Goal: Task Accomplishment & Management: Manage account settings

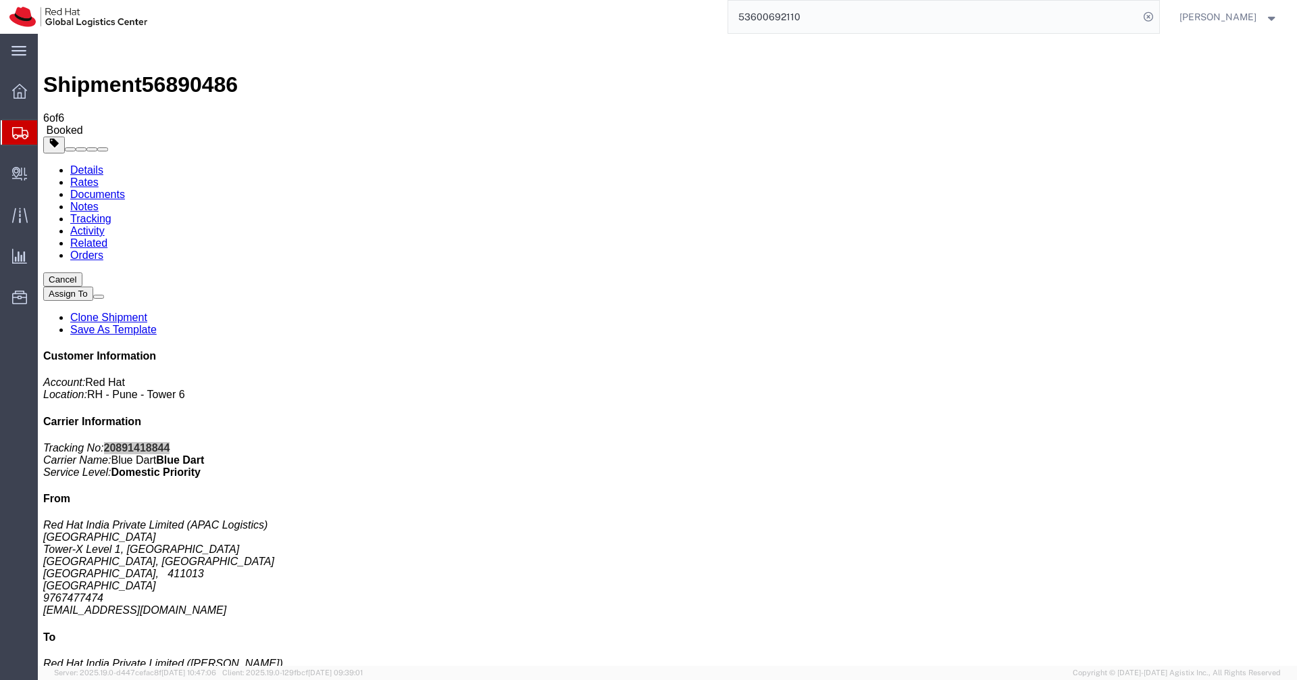
click at [16, 133] on icon at bounding box center [20, 133] width 16 height 12
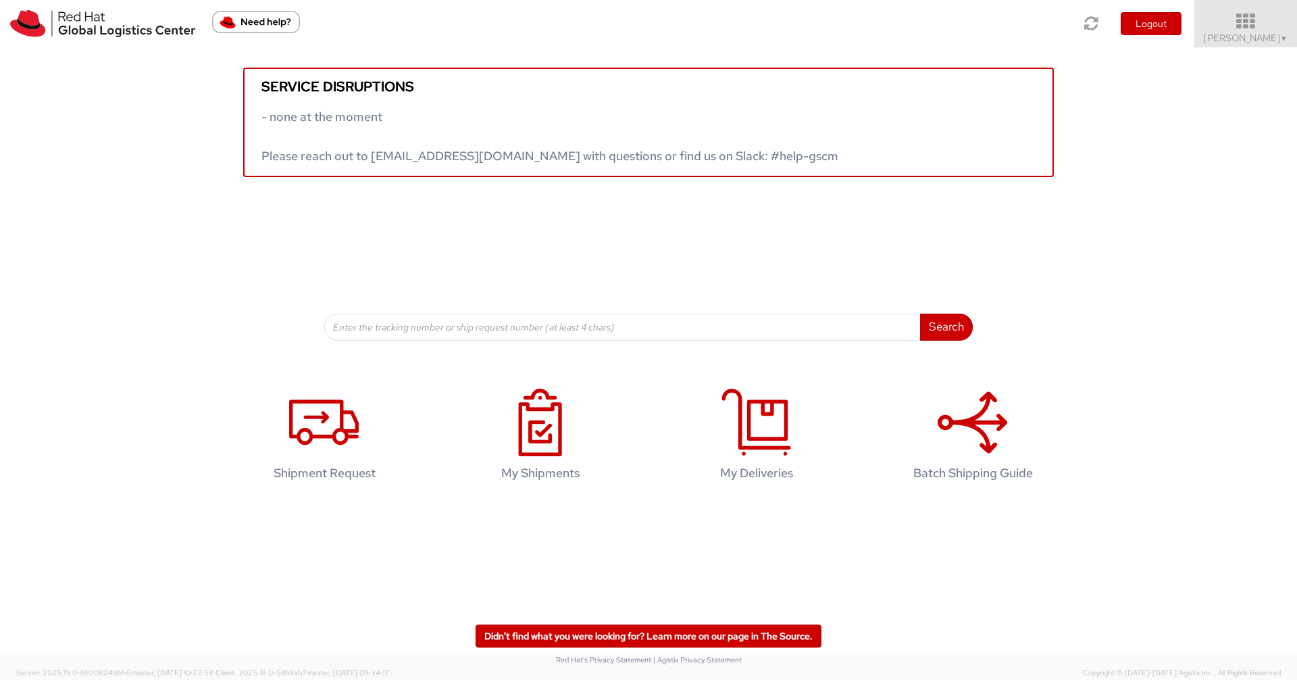
click at [1252, 19] on icon at bounding box center [1246, 21] width 118 height 19
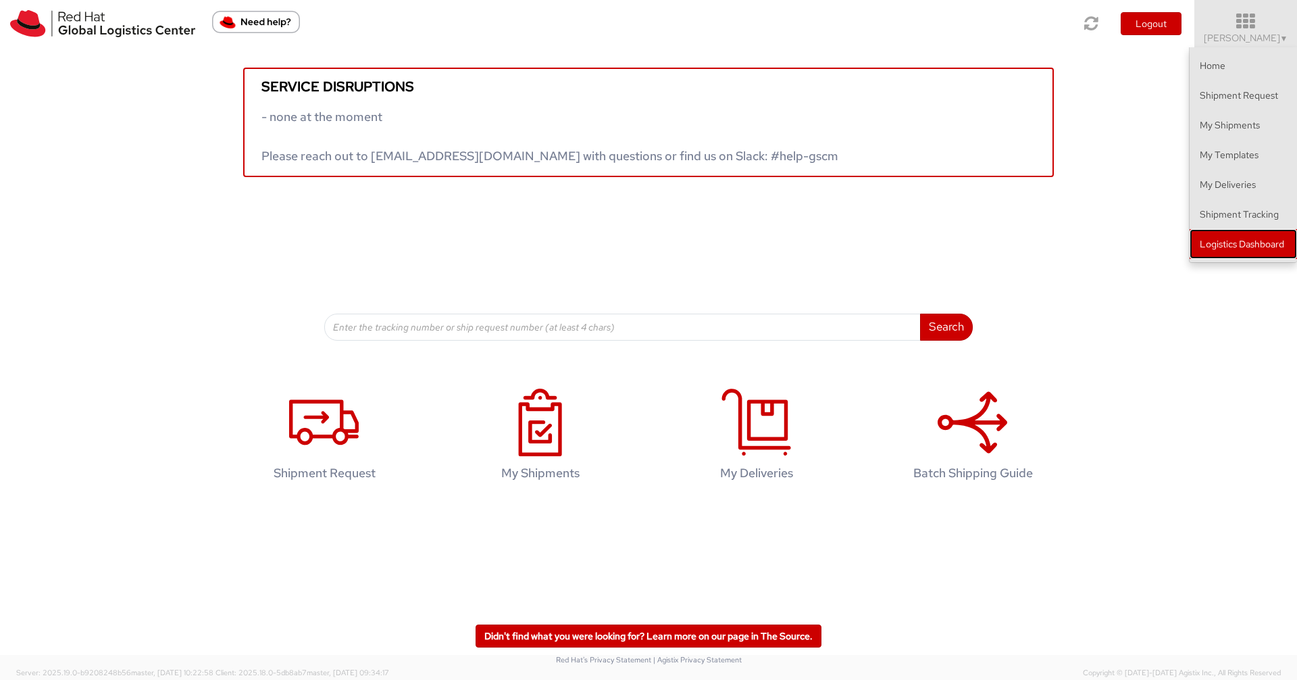
click at [1248, 234] on link "Logistics Dashboard" at bounding box center [1243, 244] width 107 height 30
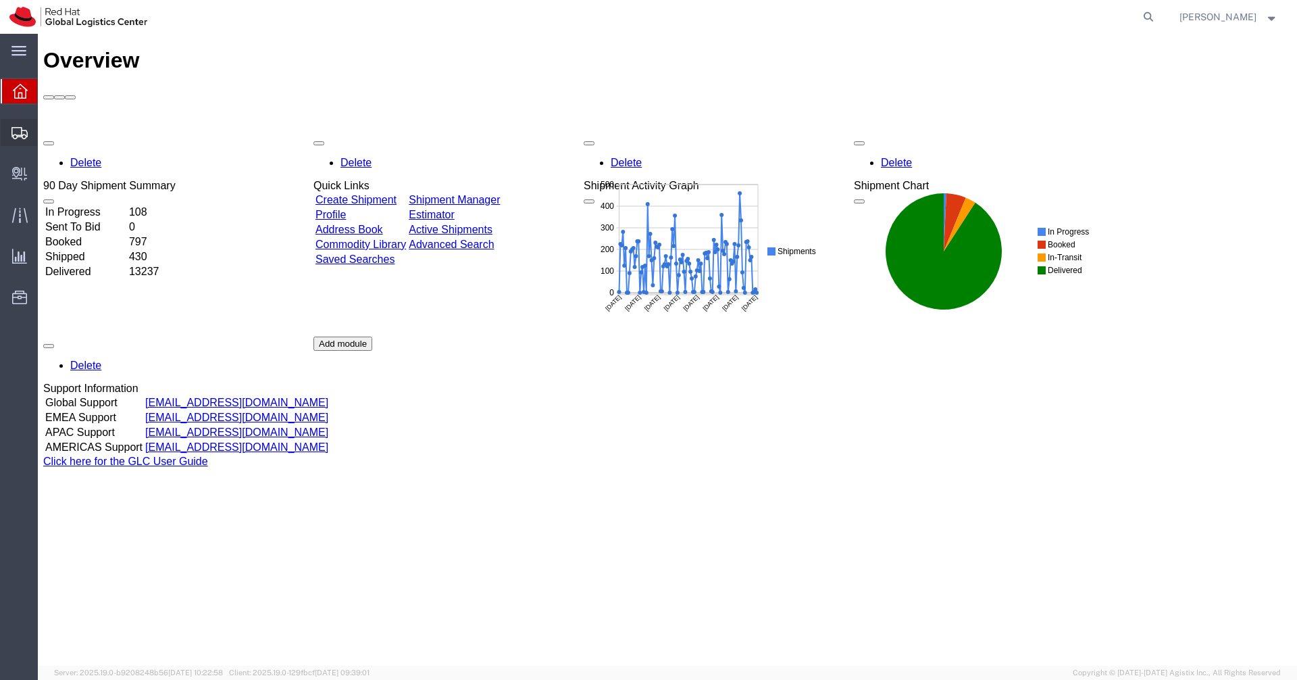
click at [47, 133] on span "Shipments" at bounding box center [41, 132] width 9 height 27
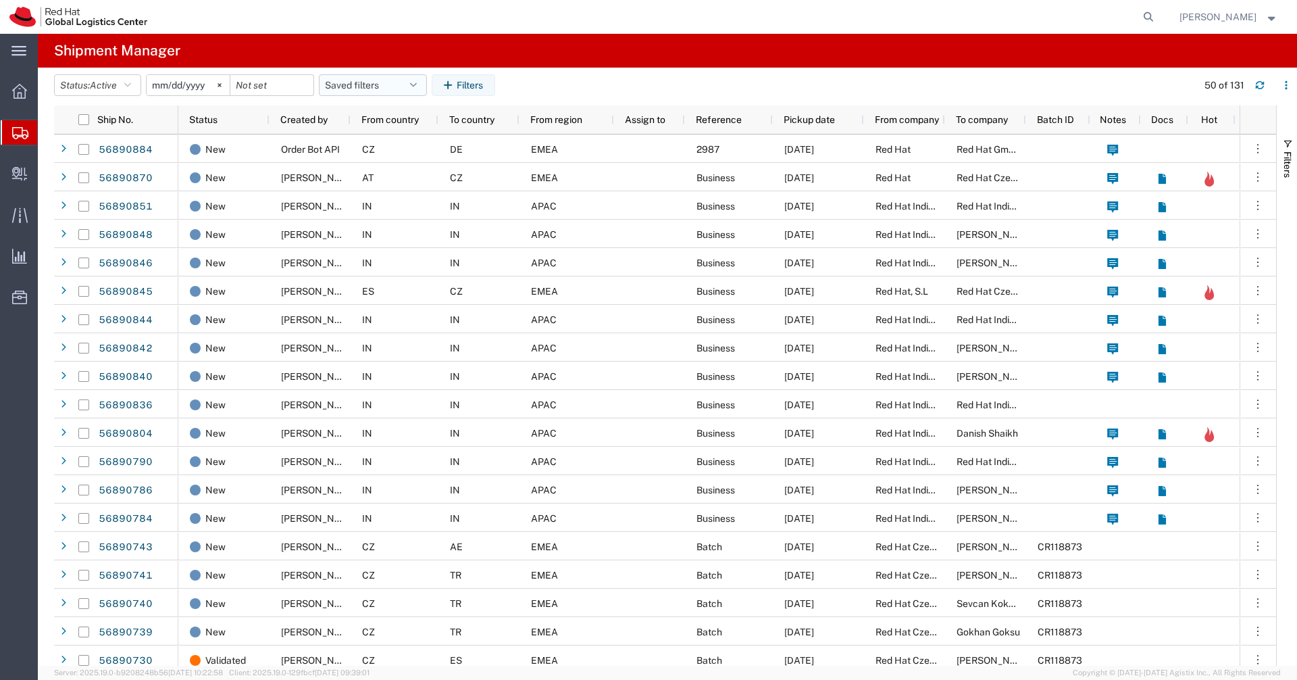
click at [417, 86] on icon "button" at bounding box center [413, 84] width 7 height 9
click at [400, 138] on span "APAC" at bounding box center [409, 144] width 177 height 25
type input "[DATE]"
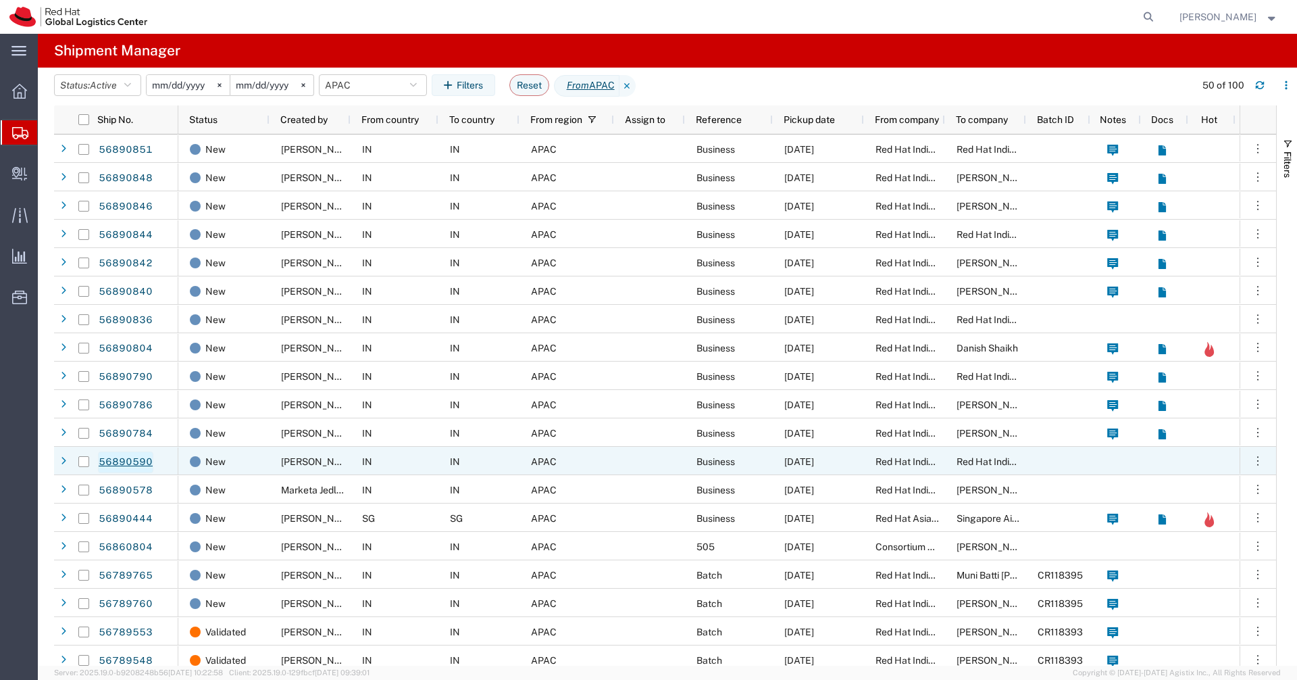
click at [136, 462] on link "56890590" at bounding box center [125, 462] width 55 height 22
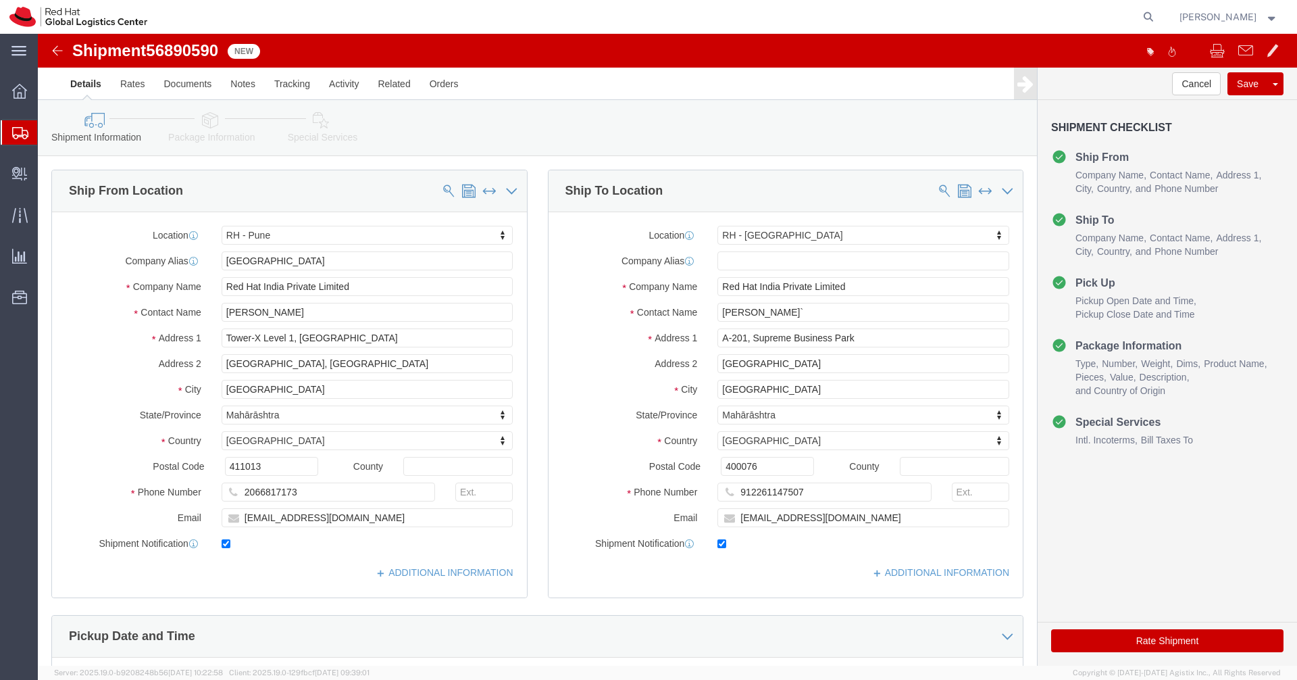
select select "38007"
select select "37986"
click link "Package Information"
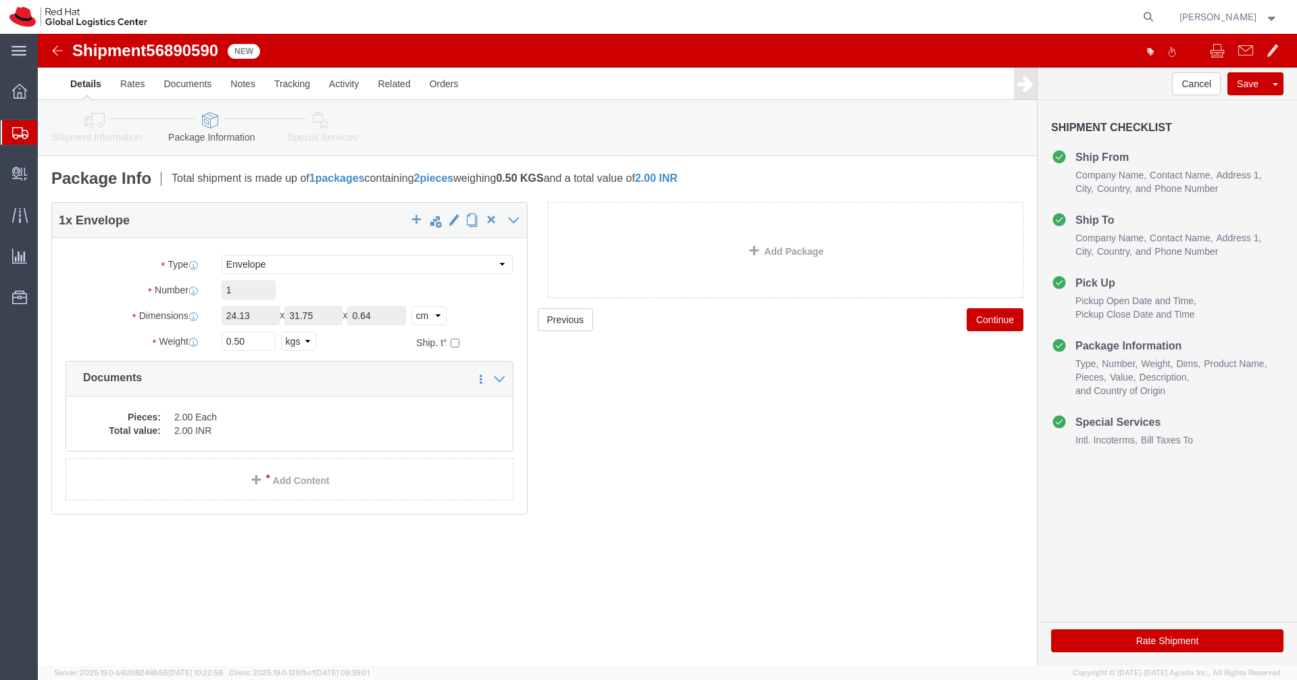
click link "Shipment Information"
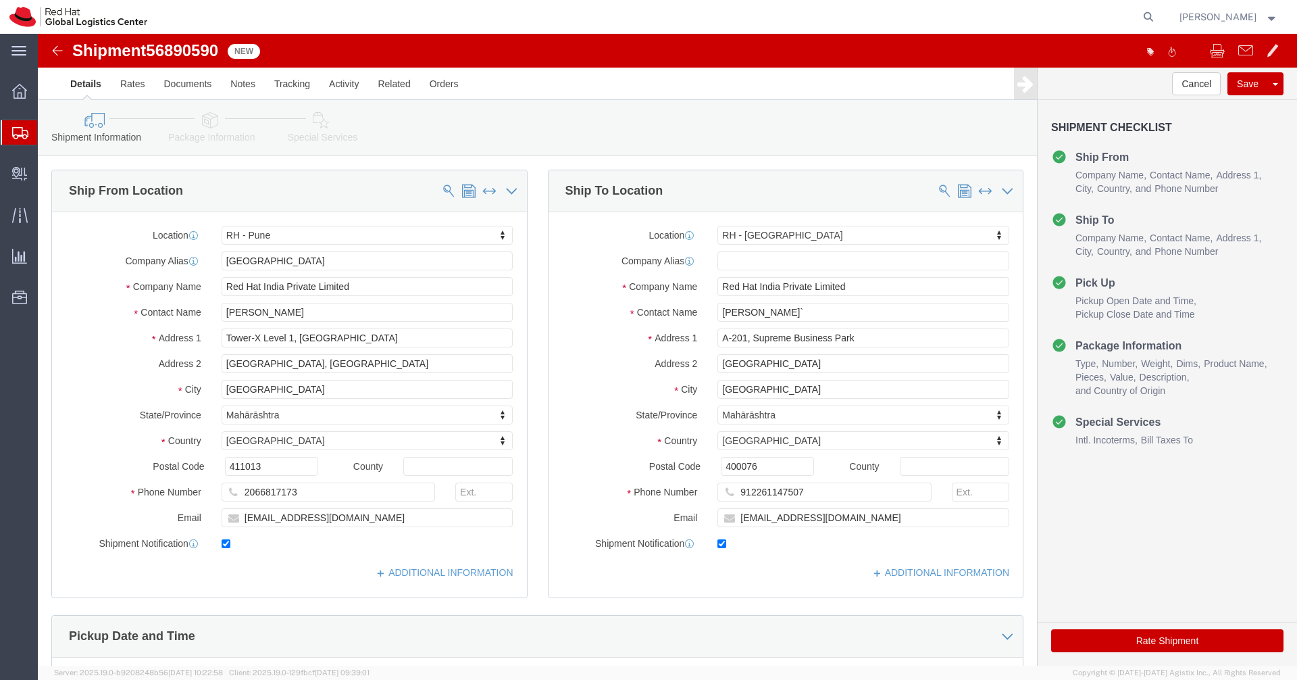
click at [22, 132] on icon at bounding box center [20, 133] width 16 height 12
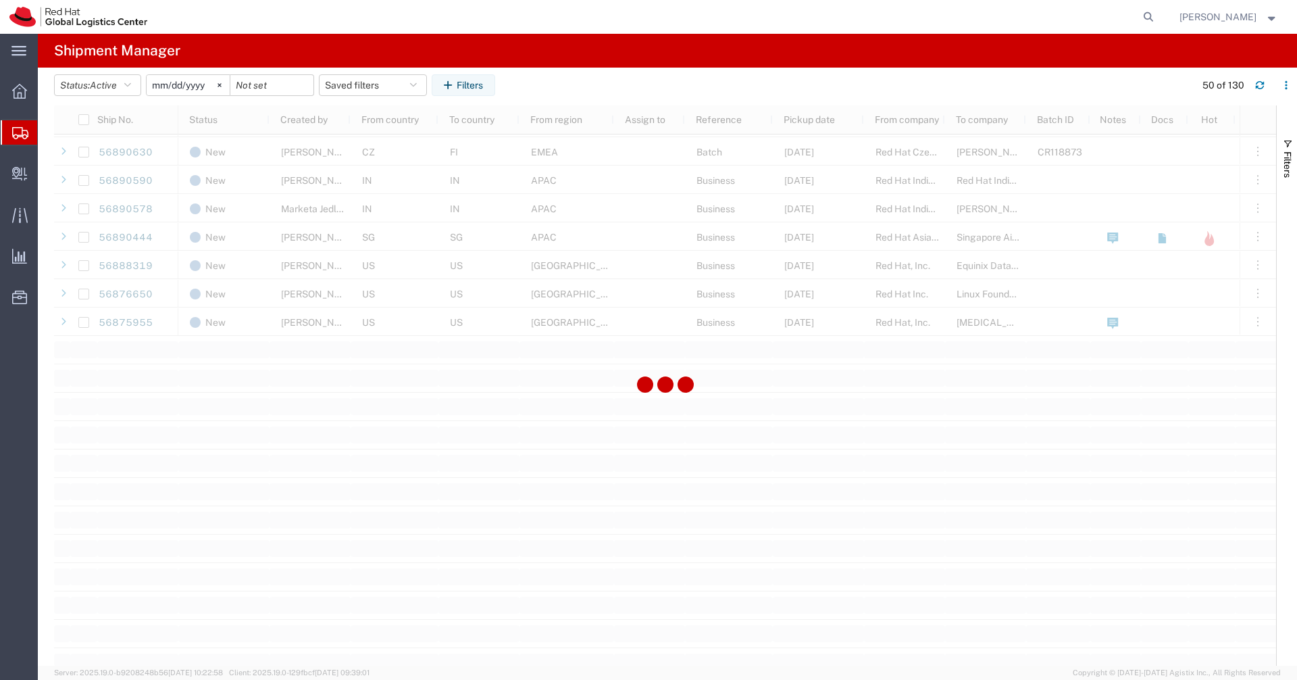
scroll to position [1470, 0]
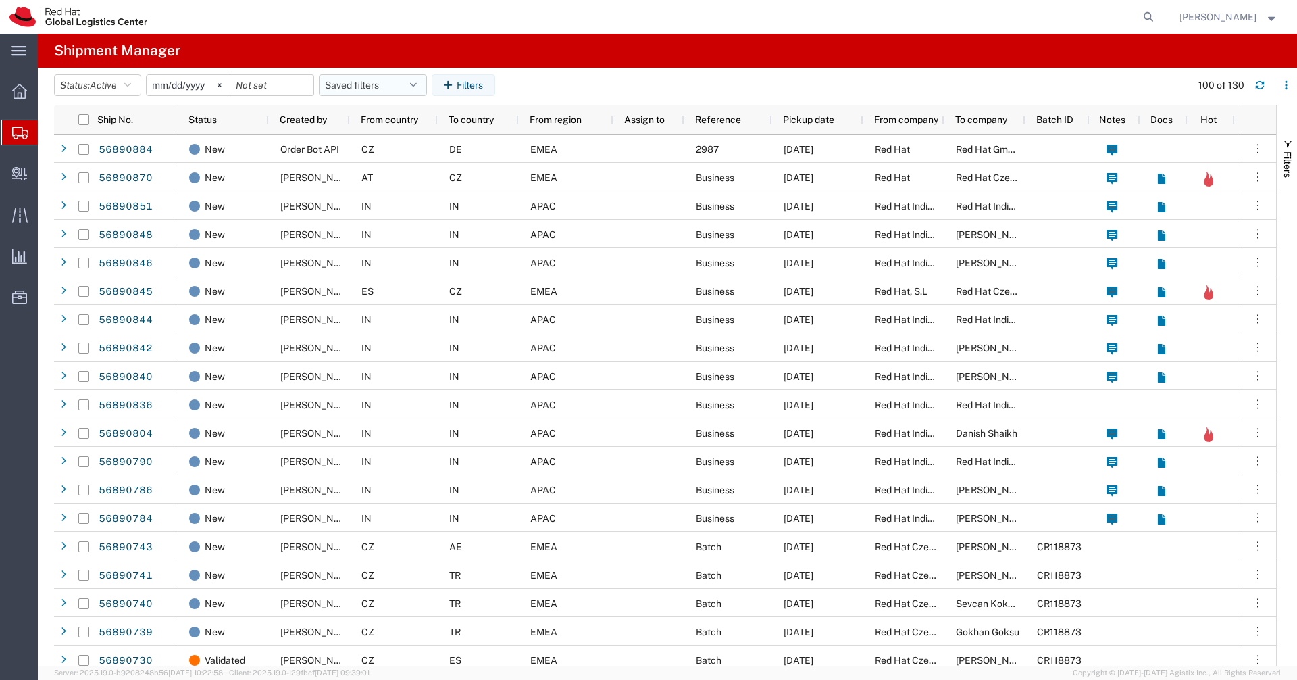
click at [417, 86] on icon "button" at bounding box center [413, 84] width 7 height 9
click at [386, 141] on span "APAC" at bounding box center [409, 144] width 177 height 25
type input "[DATE]"
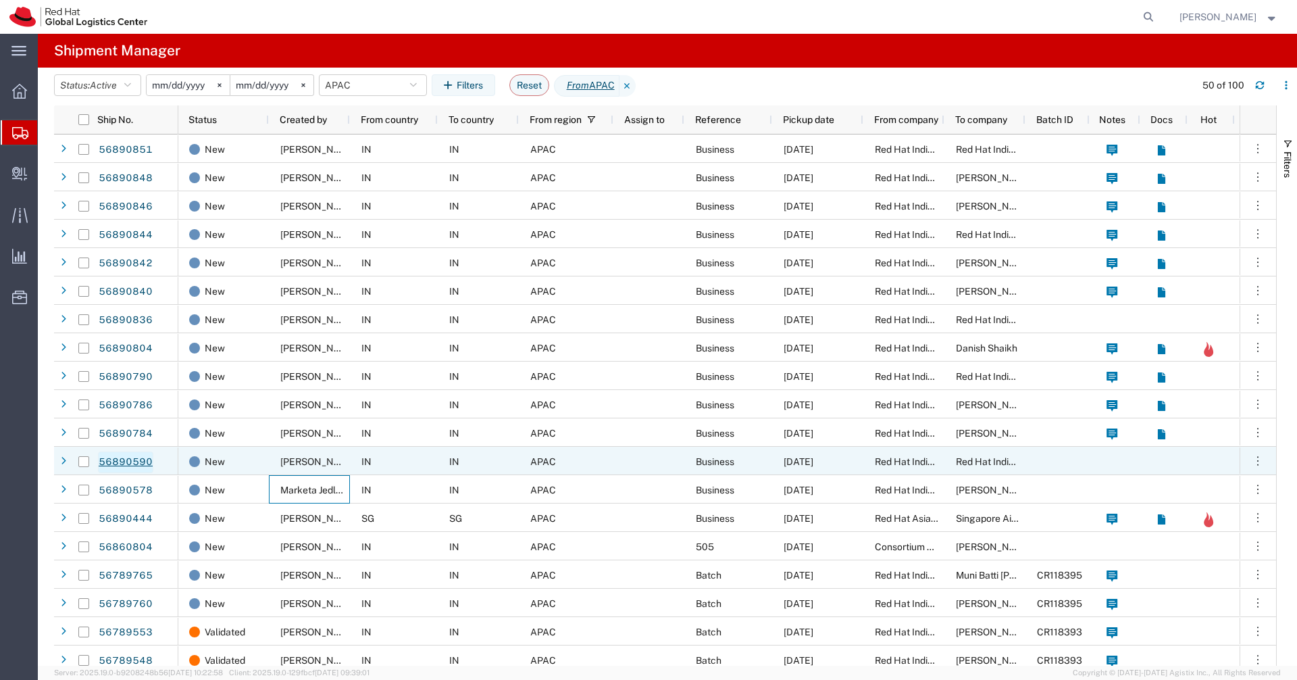
click at [137, 462] on link "56890590" at bounding box center [125, 462] width 55 height 22
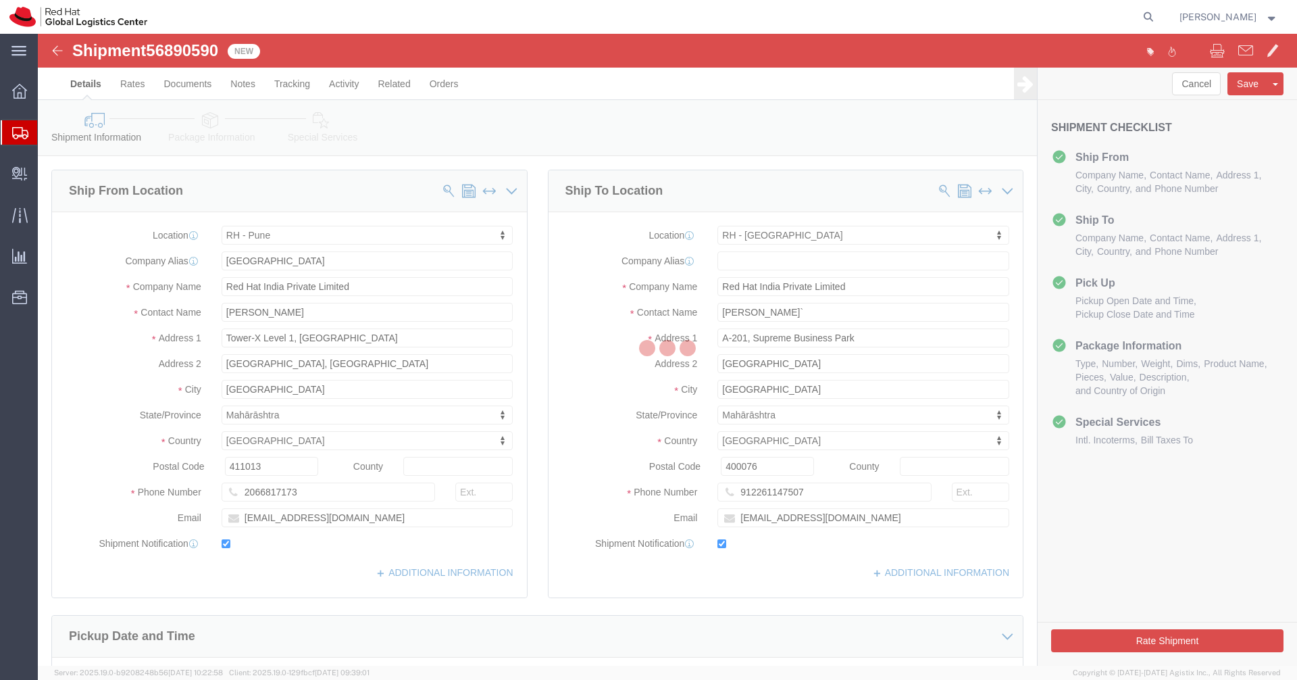
select select "38007"
select select "37986"
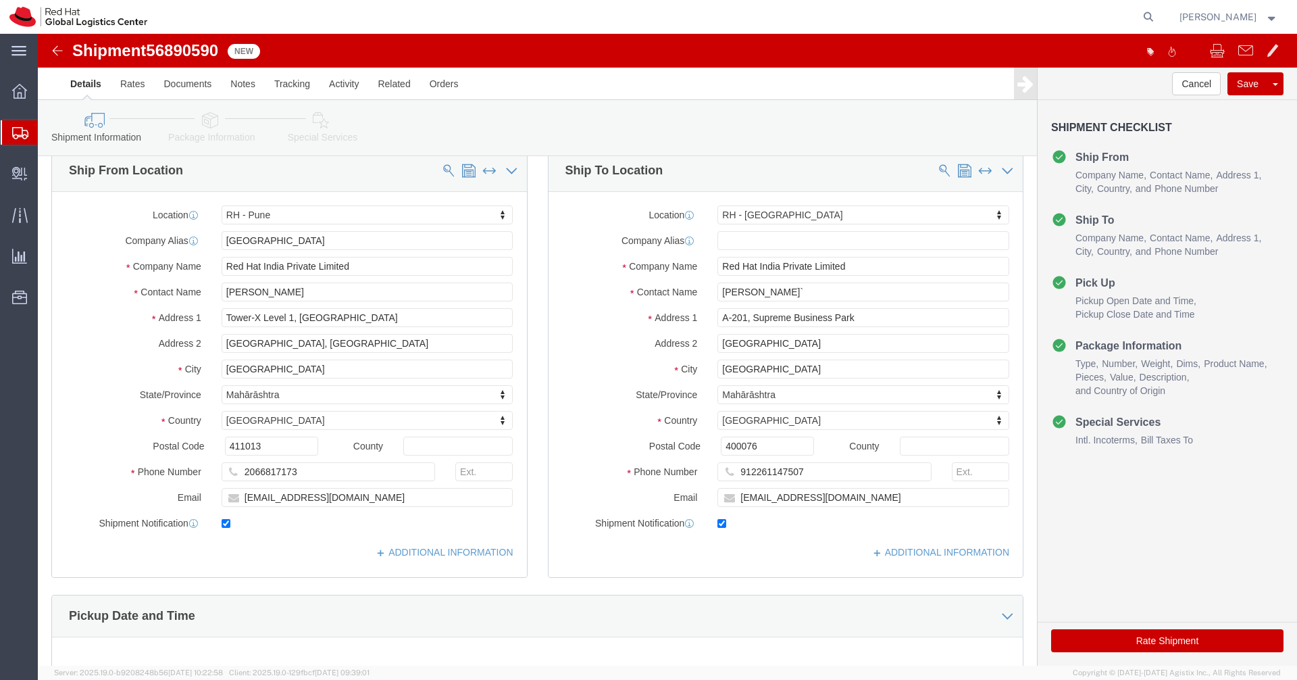
scroll to position [16, 0]
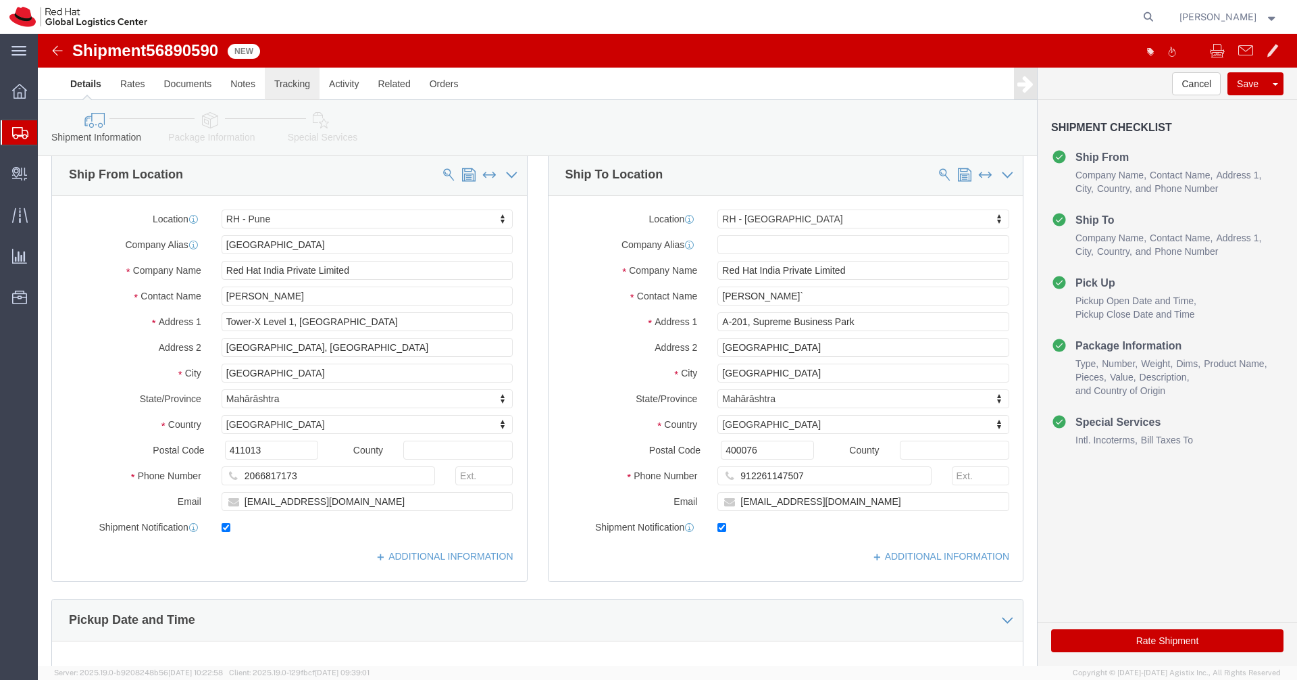
click link "Tracking"
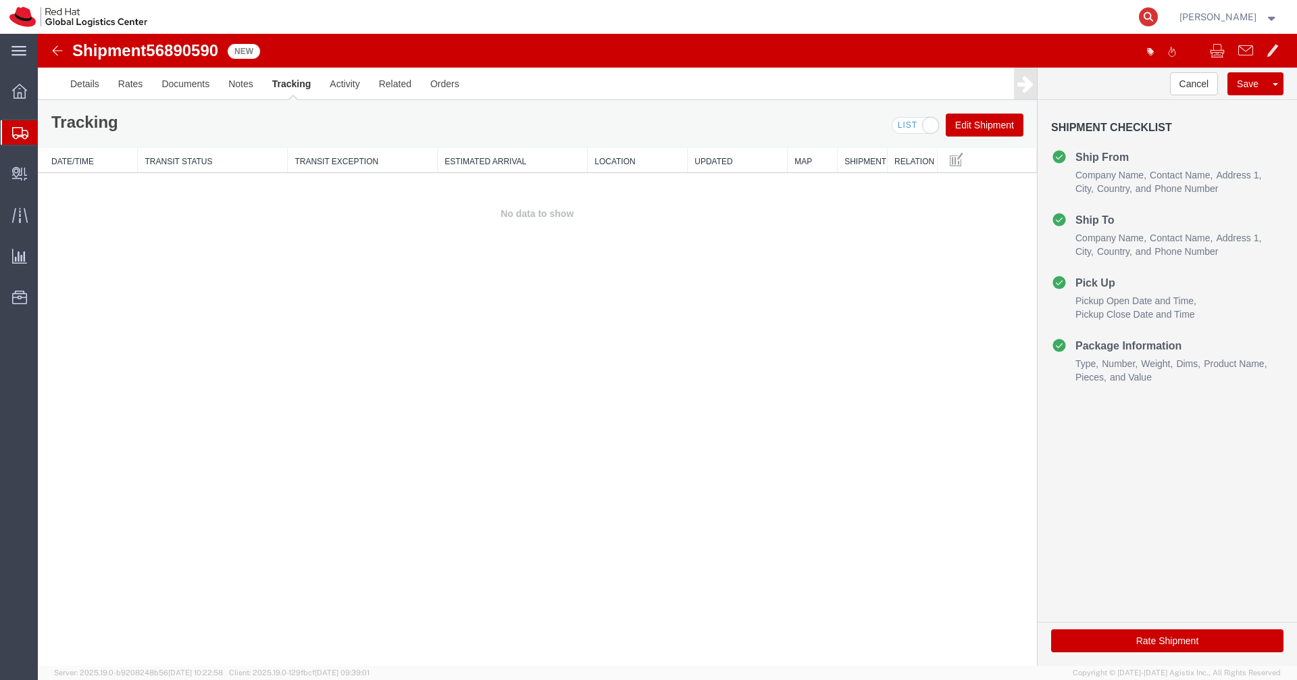
click at [1158, 13] on icon at bounding box center [1148, 16] width 19 height 19
type input "56890836"
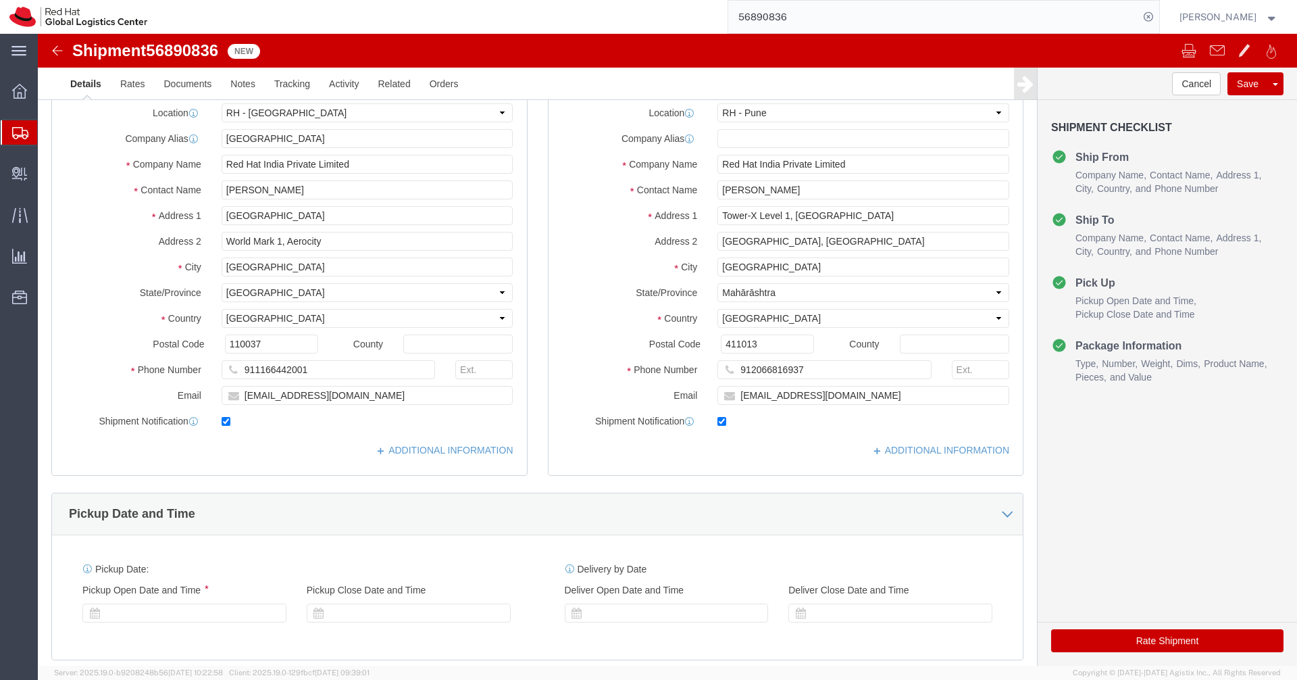
select select "37948"
select select "38007"
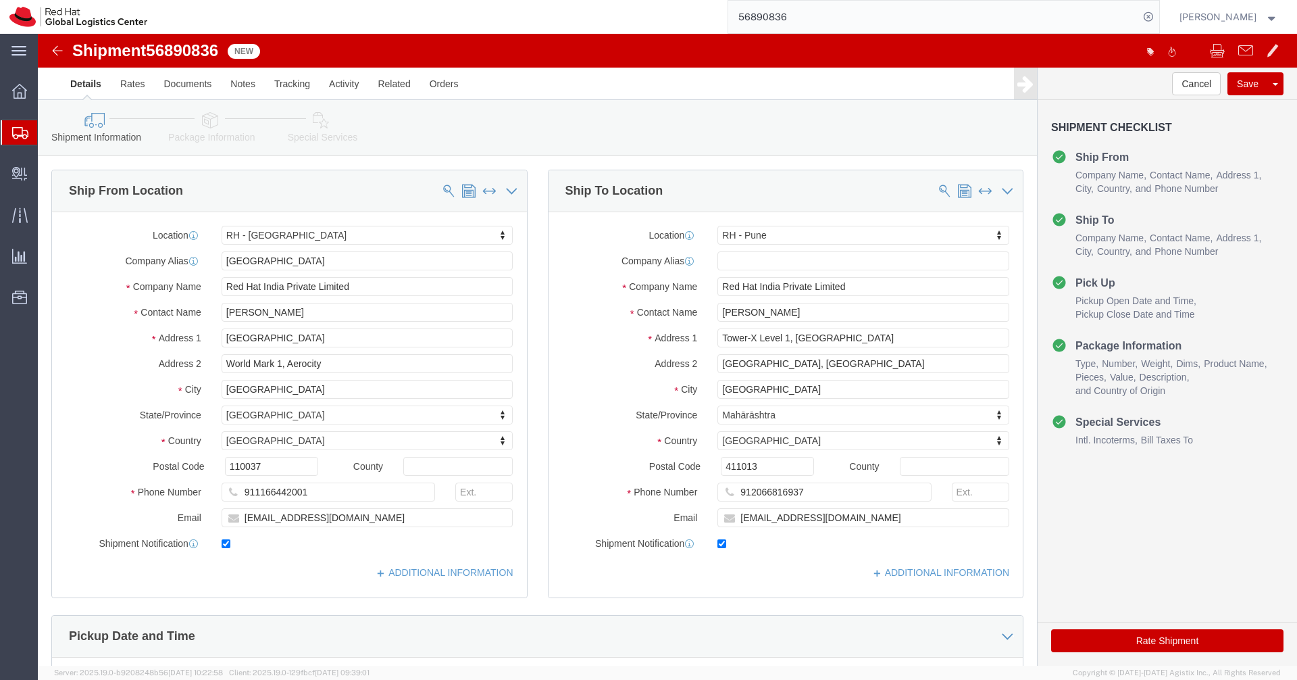
click link "Package Information"
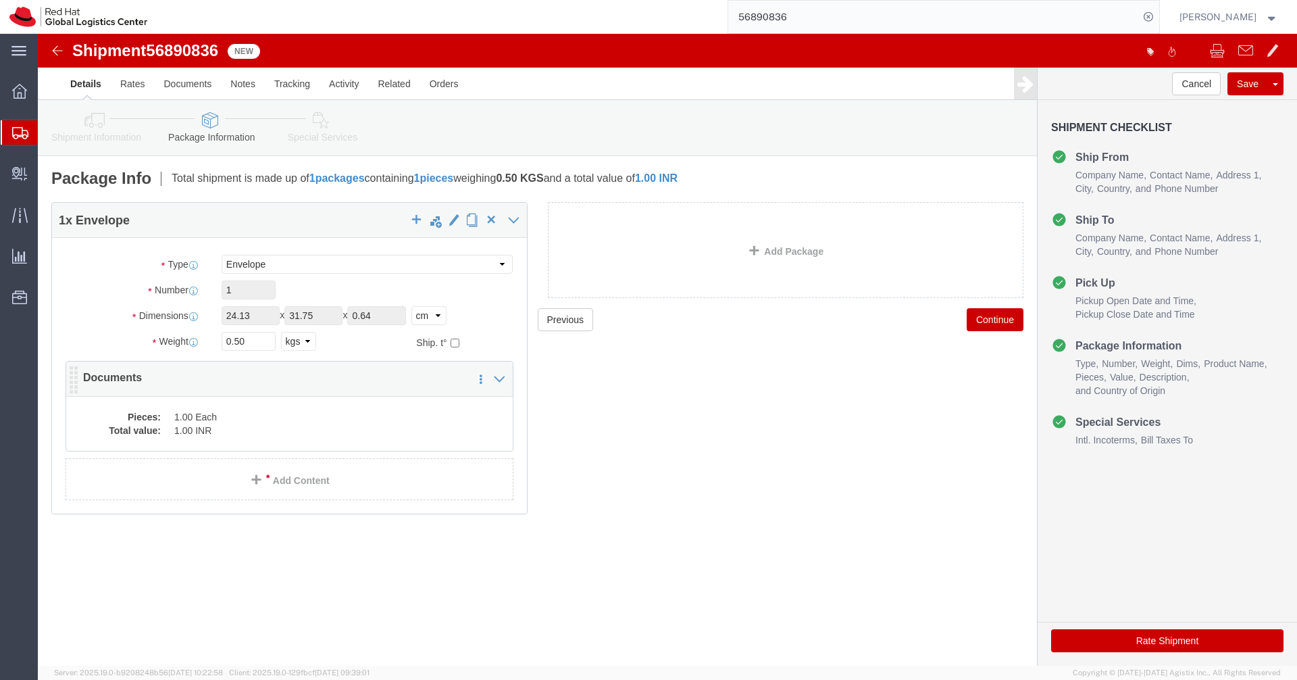
click div "Pieces: 1.00 Each Total value: 1.00 INR"
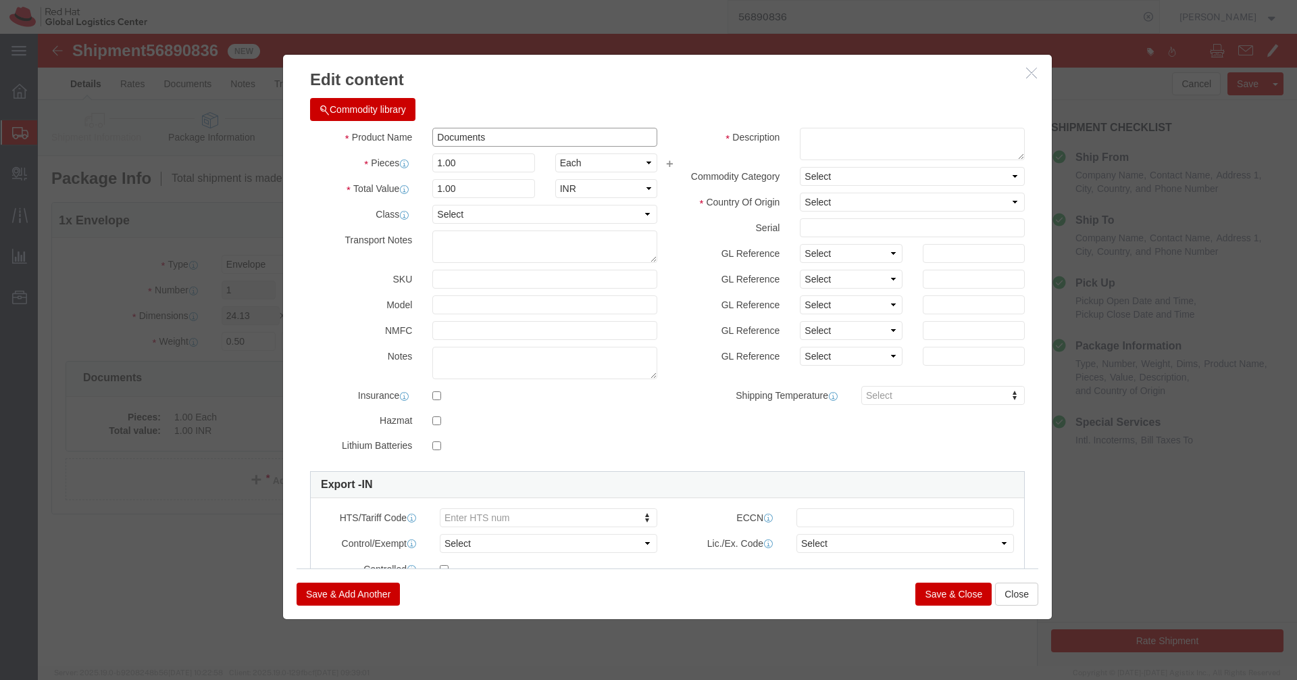
drag, startPoint x: 464, startPoint y: 97, endPoint x: 334, endPoint y: 105, distance: 130.6
click div "Product Name Documents"
drag, startPoint x: 461, startPoint y: 107, endPoint x: 367, endPoint y: 110, distance: 93.9
click div "Product Name Documents"
click input "Documents"
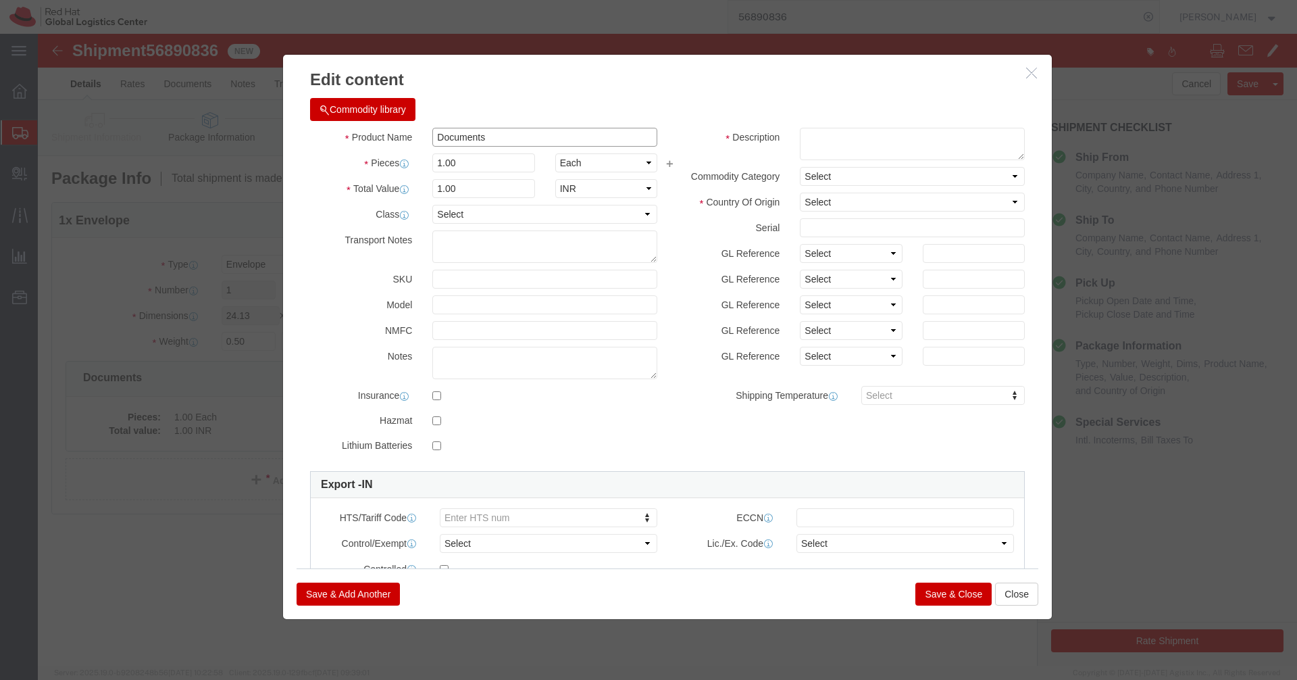
click input "Documents"
click textarea
paste textarea "Documents"
type textarea "Documents"
click select "Select [GEOGRAPHIC_DATA] [GEOGRAPHIC_DATA] [GEOGRAPHIC_DATA] [GEOGRAPHIC_DATA] …"
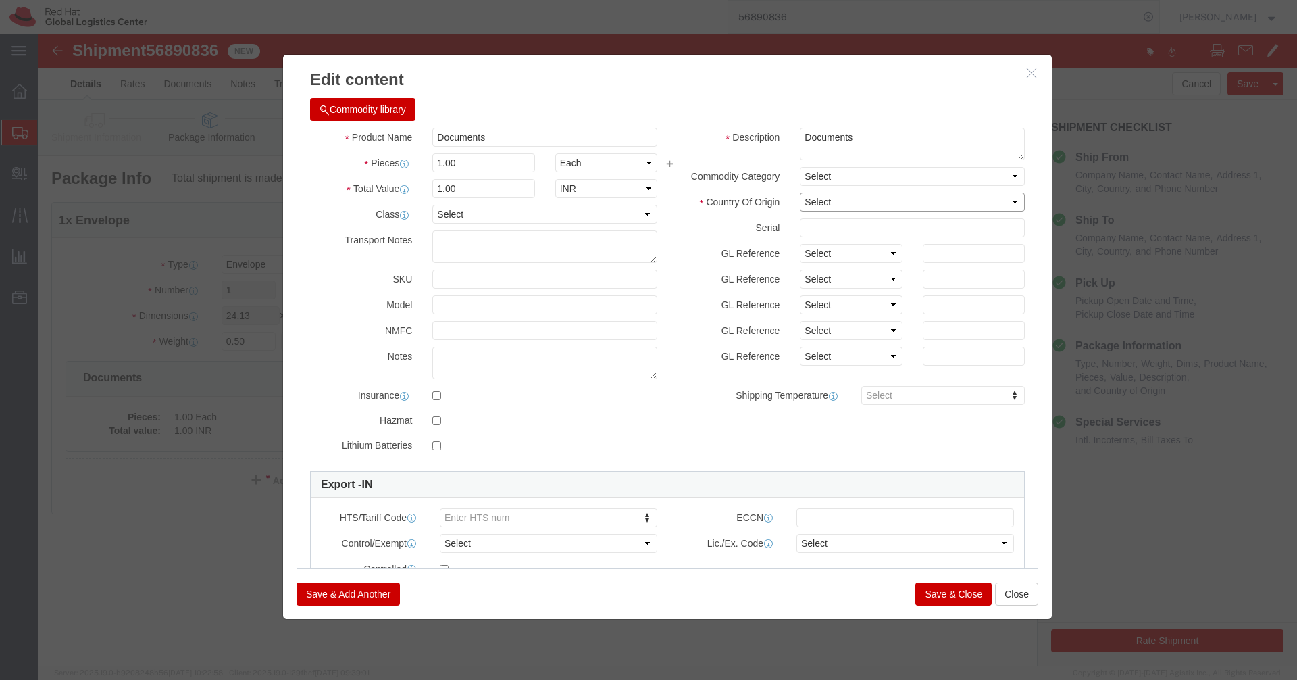
select select "IN"
click select "Select [GEOGRAPHIC_DATA] [GEOGRAPHIC_DATA] [GEOGRAPHIC_DATA] [GEOGRAPHIC_DATA] …"
click button "Save & Close"
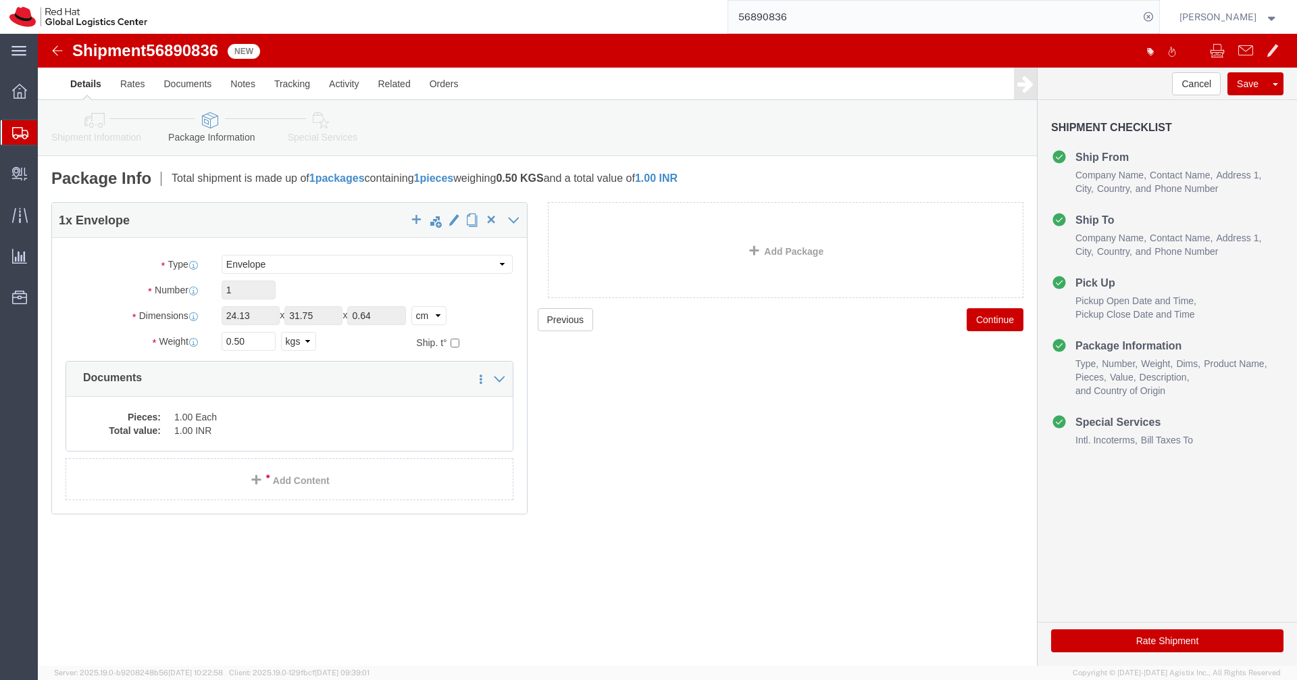
click icon
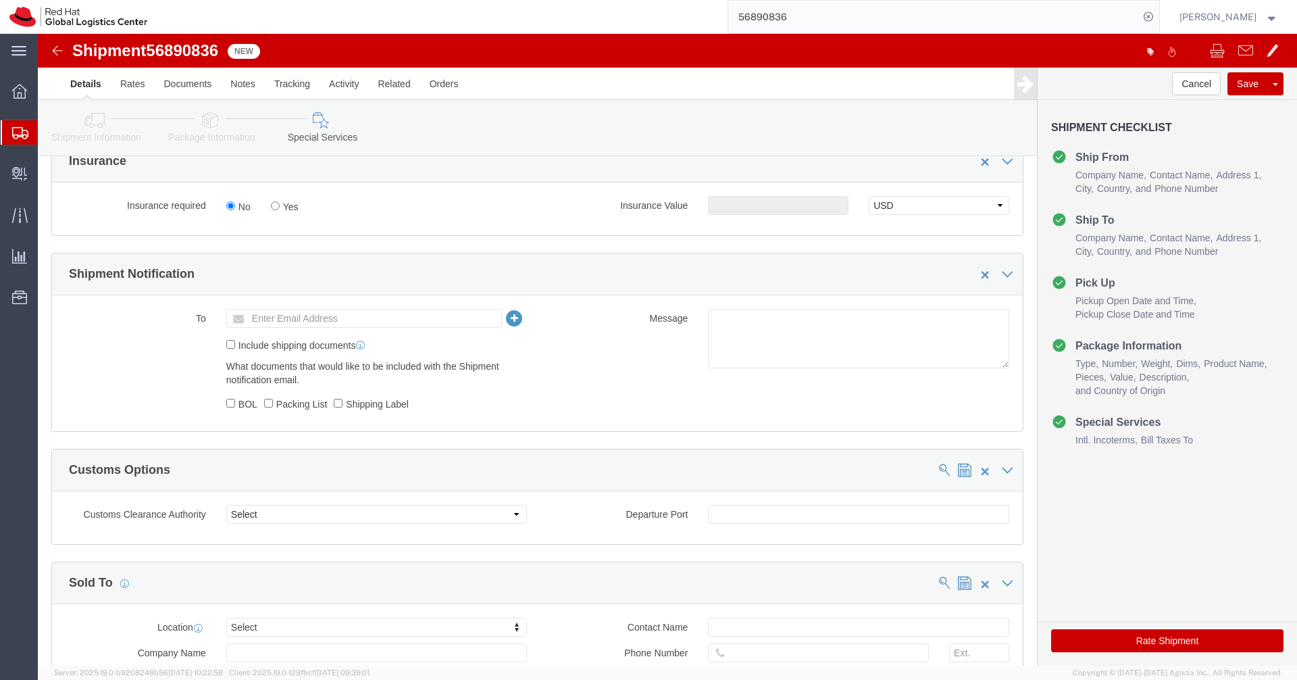
scroll to position [399, 0]
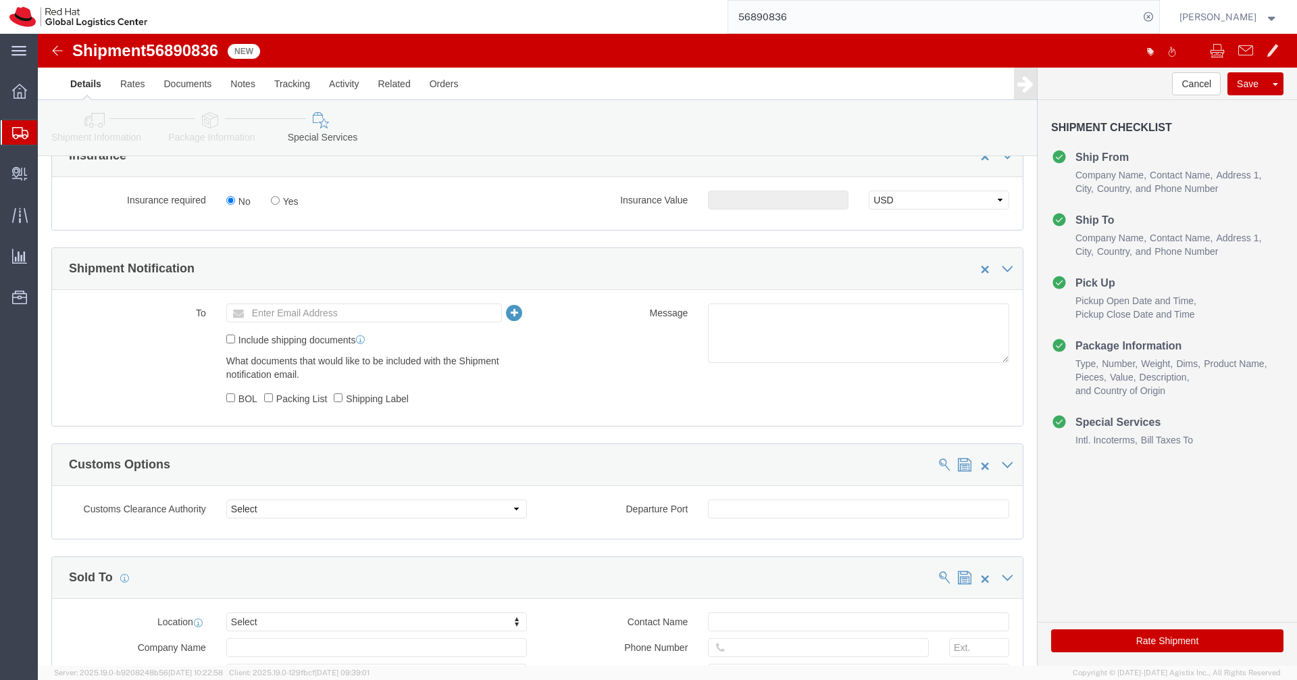
click ul "Enter Email Address"
type input "[EMAIL_ADDRESS][DOMAIN_NAME]"
click button "Rate Shipment"
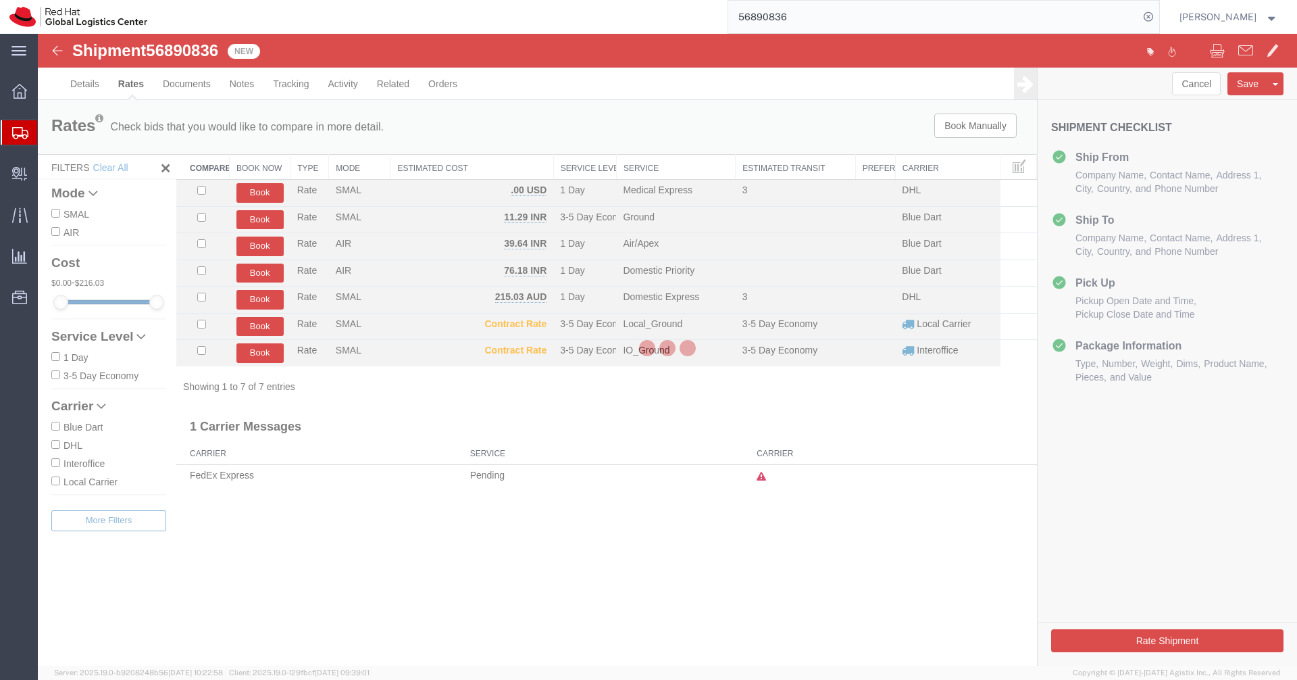
scroll to position [0, 0]
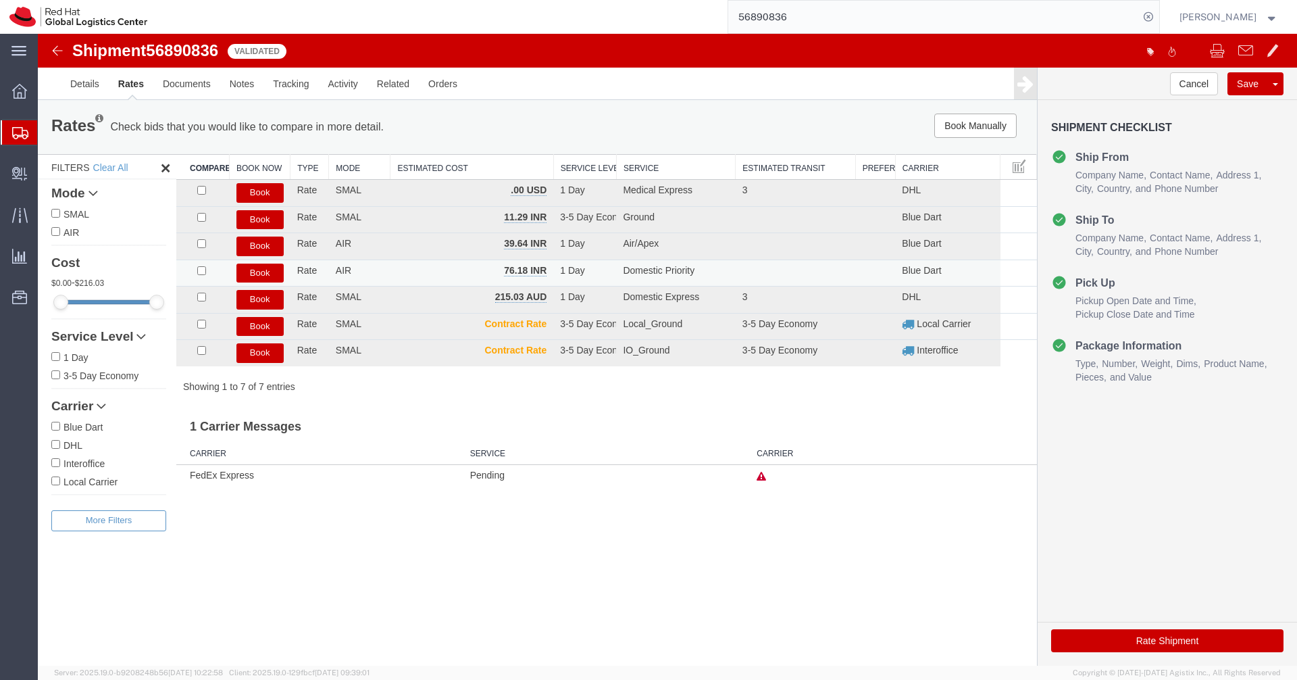
click at [251, 275] on button "Book" at bounding box center [259, 273] width 47 height 20
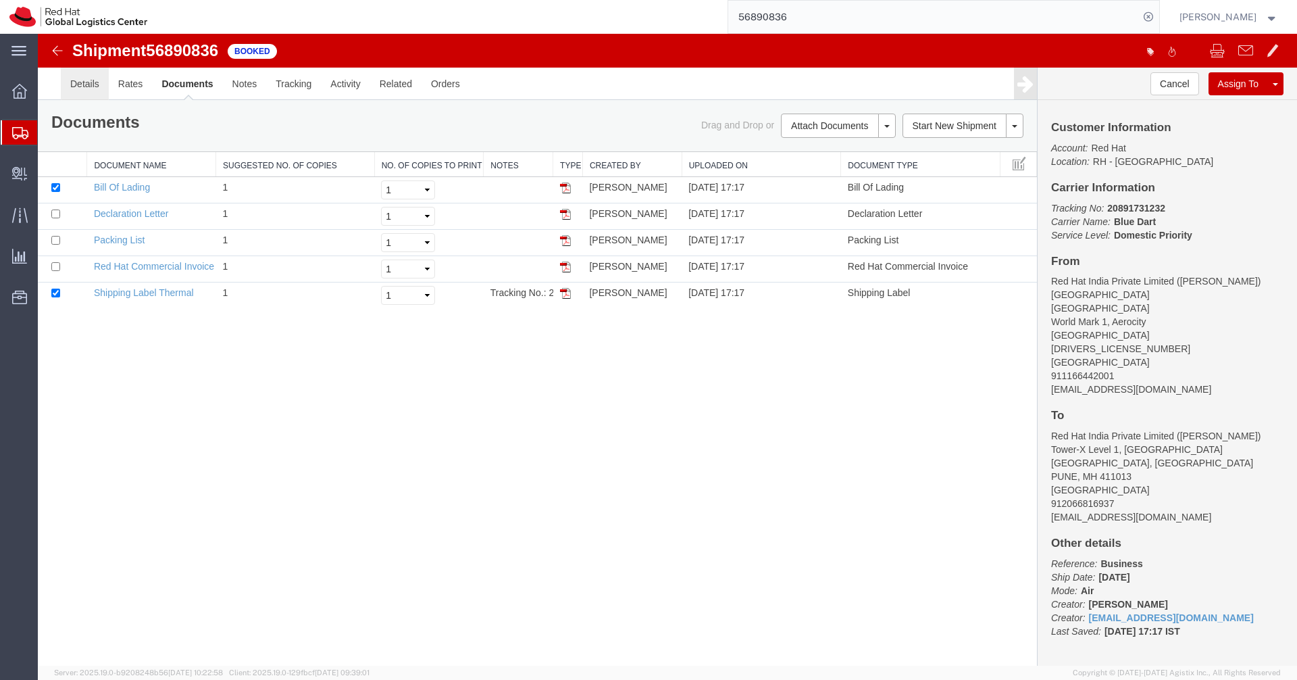
click at [90, 91] on link "Details" at bounding box center [85, 84] width 48 height 32
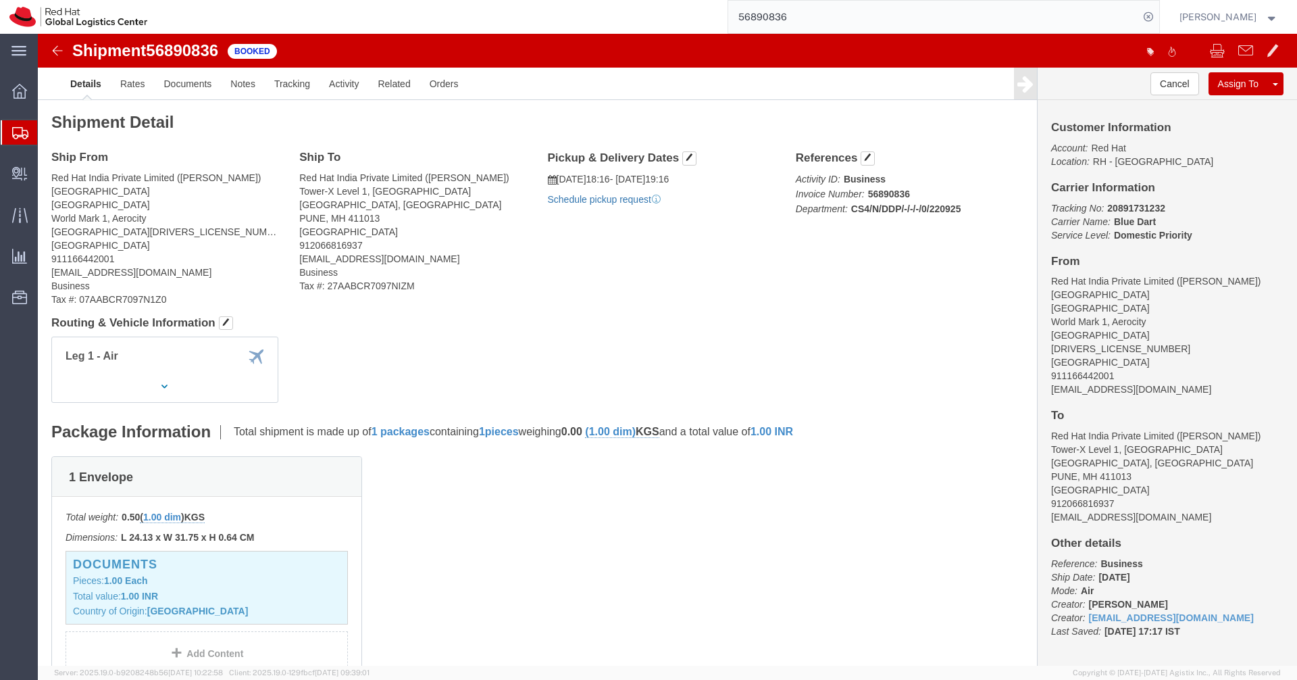
click link "Schedule pickup request"
click icon "Pickup request number"
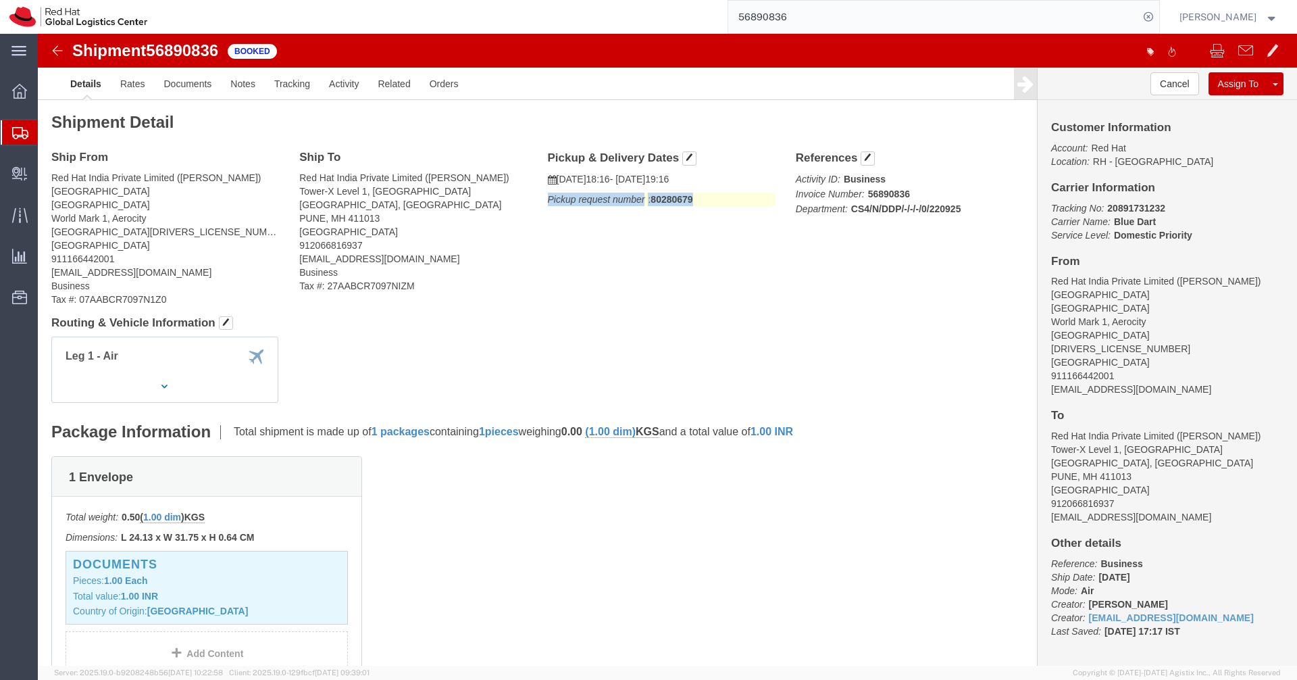
click icon "Pickup request number"
copy div "Pickup request number : 80280679 Edit Date and Time Pickup Date: Pickup Start D…"
click link "Documents"
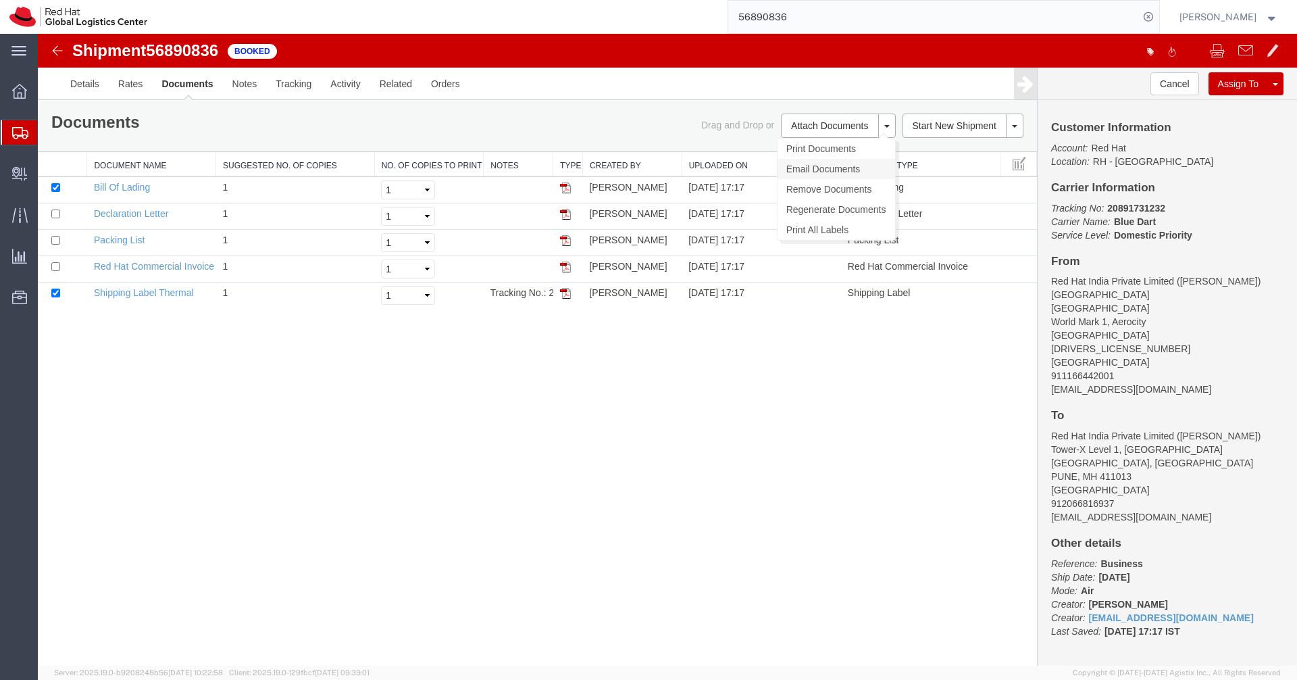
click at [836, 165] on link "Email Documents" at bounding box center [836, 169] width 118 height 20
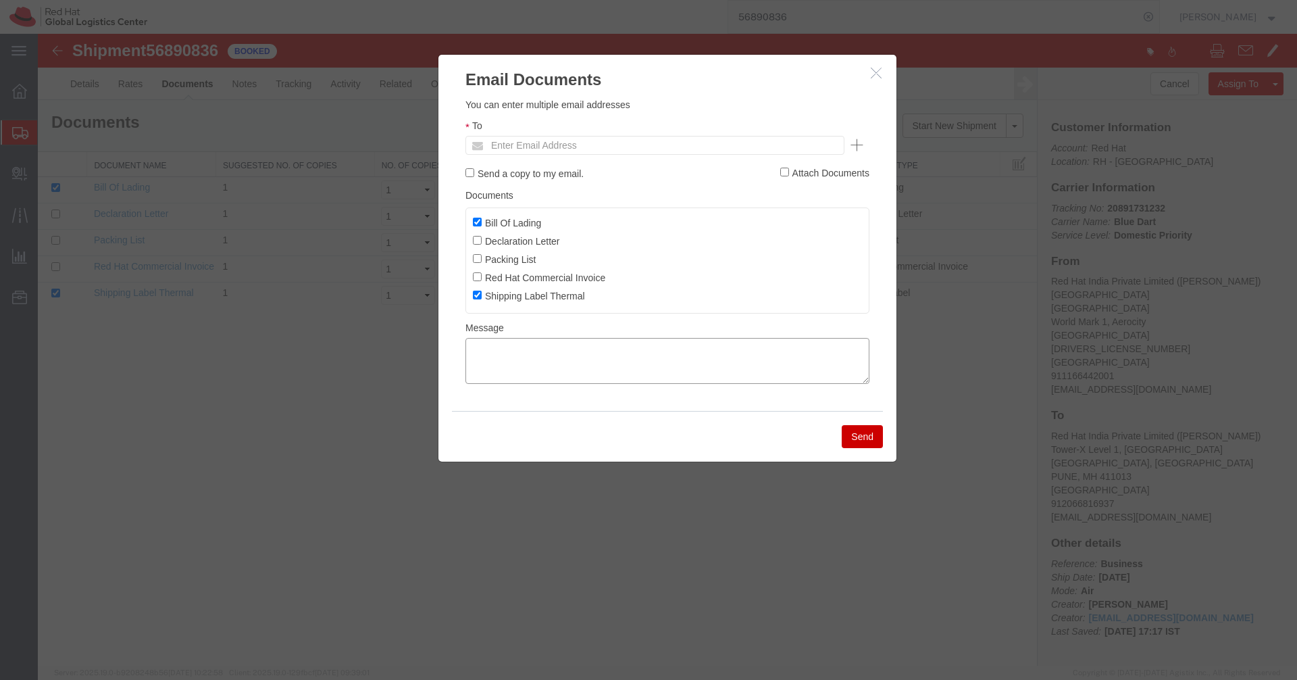
click at [536, 357] on textarea at bounding box center [667, 361] width 404 height 46
paste textarea "Pickup request number: 80280679"
type textarea "Pickup request number: 80280679"
click at [502, 218] on label "Bill Of Lading" at bounding box center [507, 222] width 68 height 15
click at [482, 218] on input "Bill Of Lading" at bounding box center [477, 222] width 9 height 9
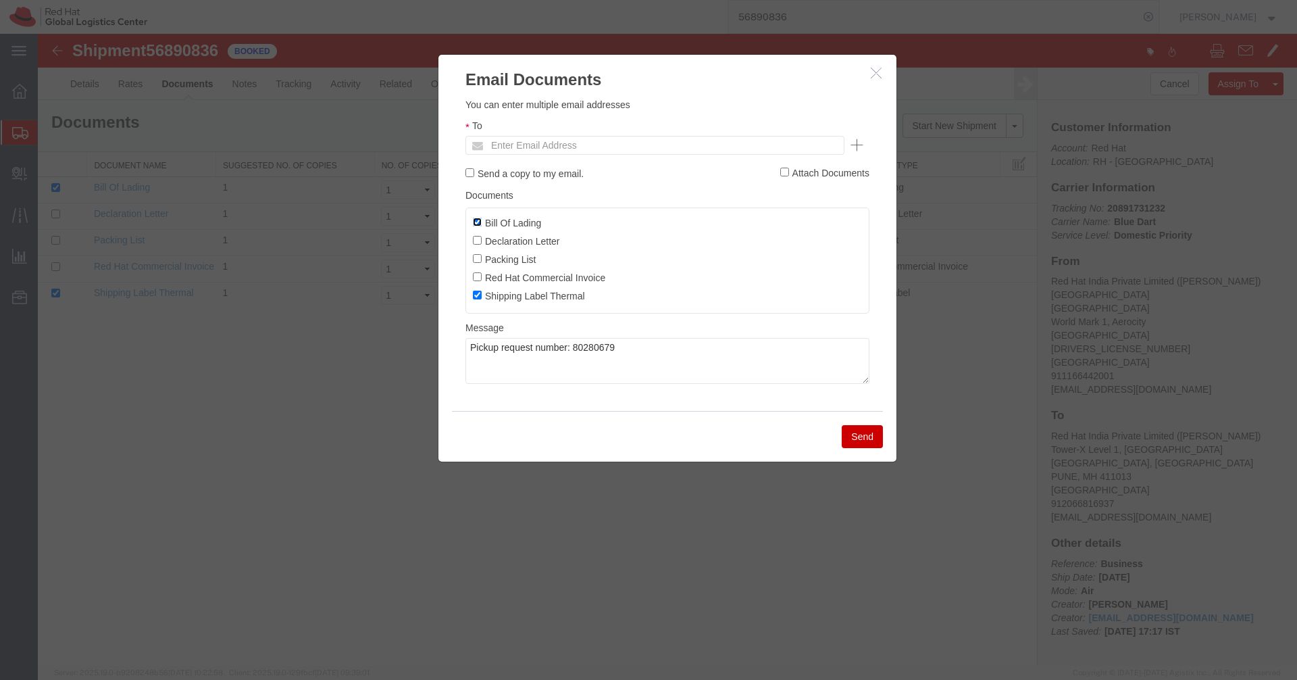
checkbox input "false"
click at [533, 148] on input "text" at bounding box center [563, 145] width 158 height 18
type input "akhanna"
click at [859, 442] on button "Send" at bounding box center [862, 436] width 41 height 23
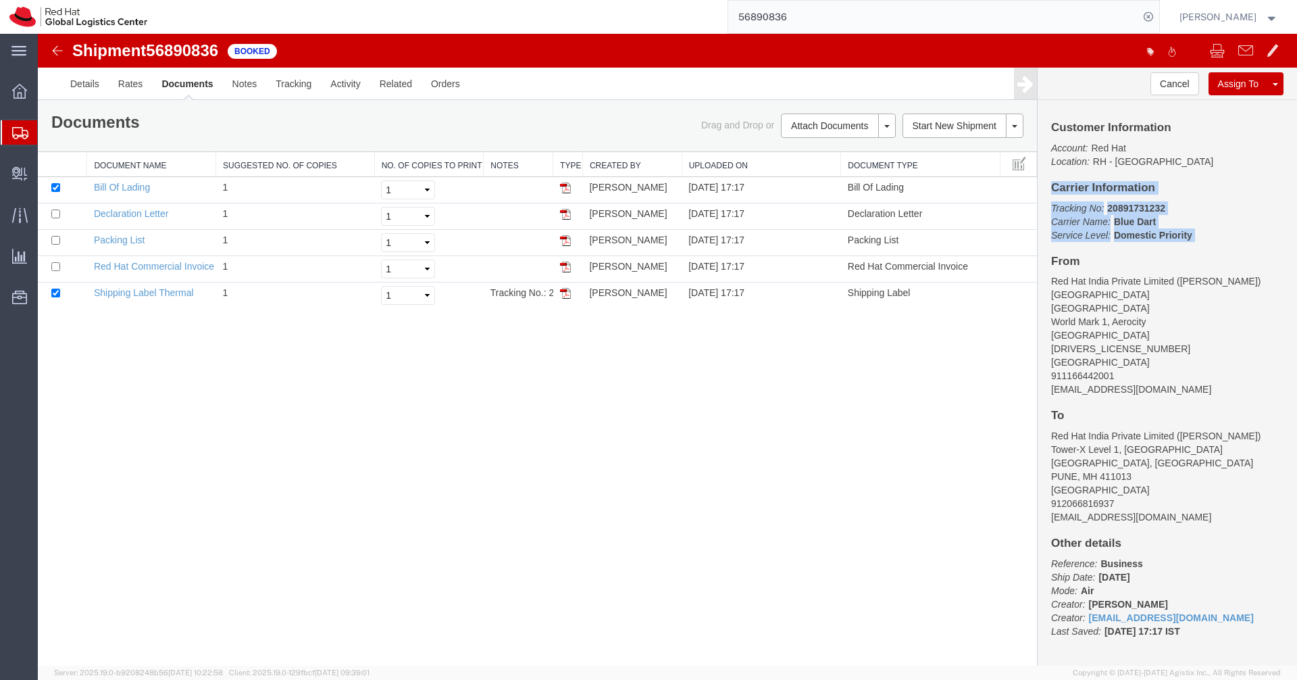
drag, startPoint x: 1055, startPoint y: 189, endPoint x: 1193, endPoint y: 242, distance: 147.5
click at [1193, 242] on div "Customer Information Account: Red Hat Location: [GEOGRAPHIC_DATA] - [GEOGRAPHIC…" at bounding box center [1167, 382] width 259 height 565
copy div "Carrier Information Tracking No: 20891731232 Carrier Name: Blue Dart Blue Dart …"
